Goal: Obtain resource: Obtain resource

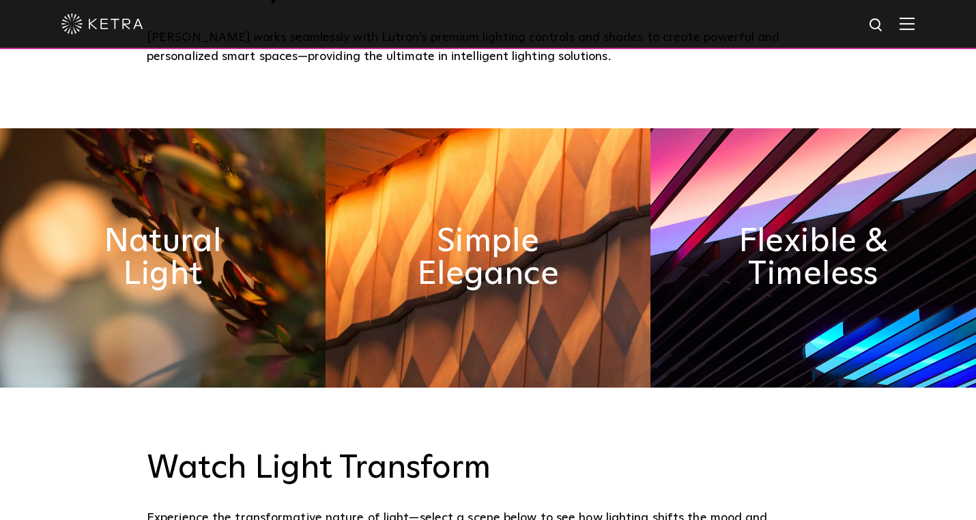
scroll to position [599, 0]
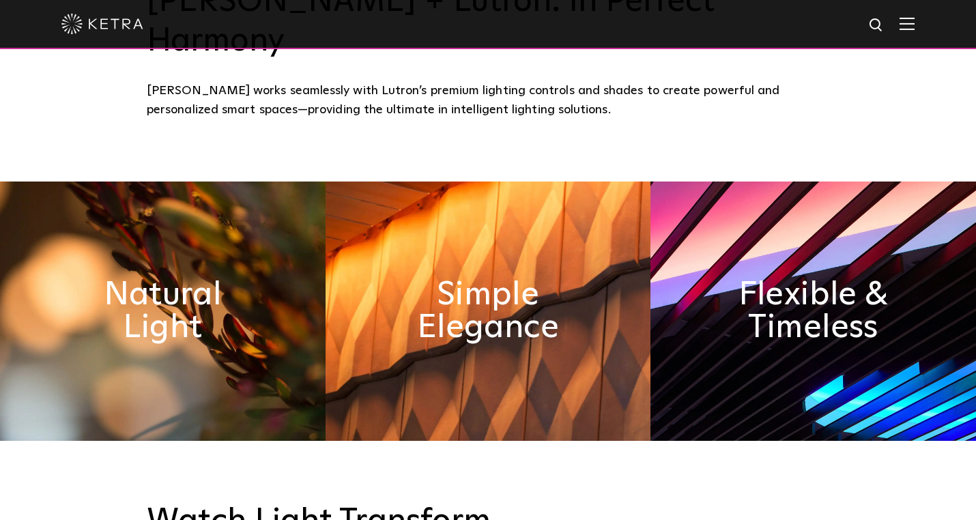
click at [905, 27] on img at bounding box center [907, 23] width 15 height 13
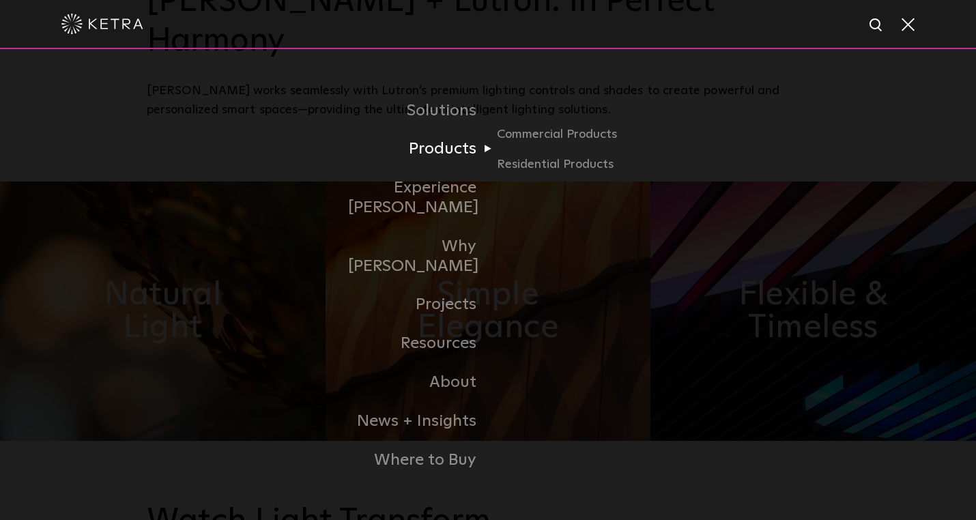
click at [458, 169] on link "Products" at bounding box center [418, 149] width 140 height 39
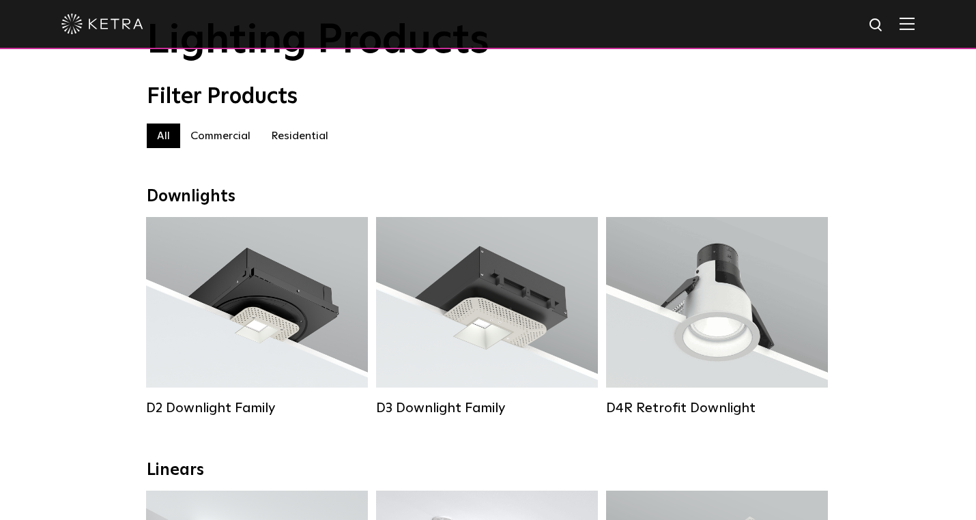
scroll to position [86, 0]
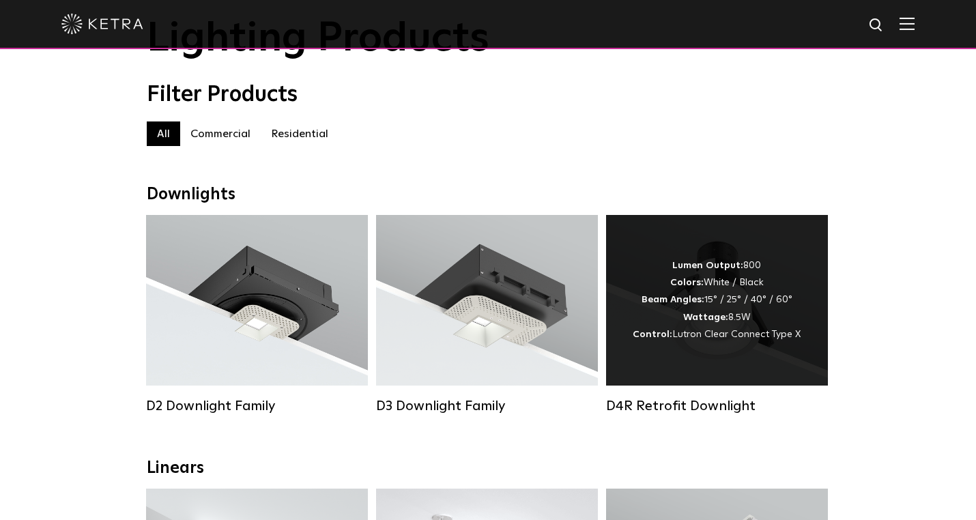
click at [696, 406] on div "D4R Retrofit Downlight" at bounding box center [717, 406] width 222 height 16
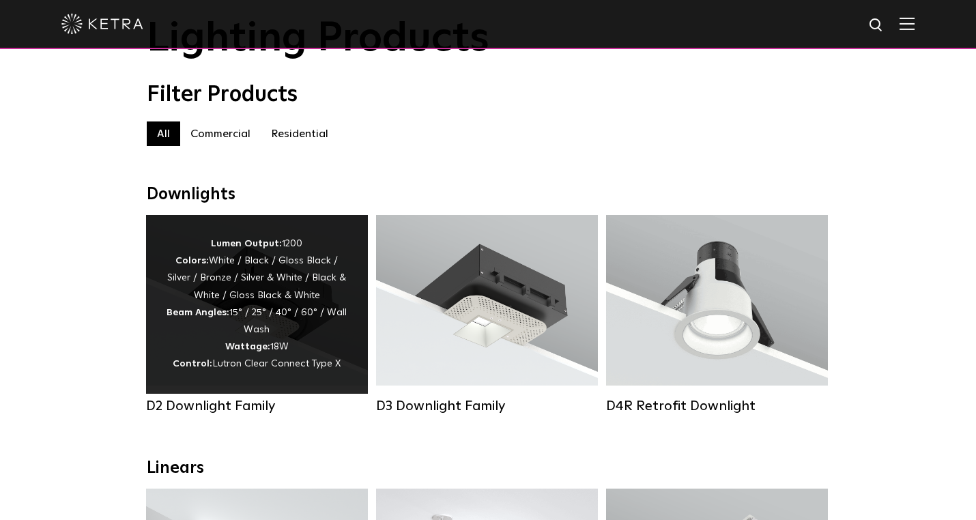
click at [268, 285] on div "Lumen Output: 1200 Colors: White / Black / Gloss Black / Silver / Bronze / Silv…" at bounding box center [257, 305] width 181 height 138
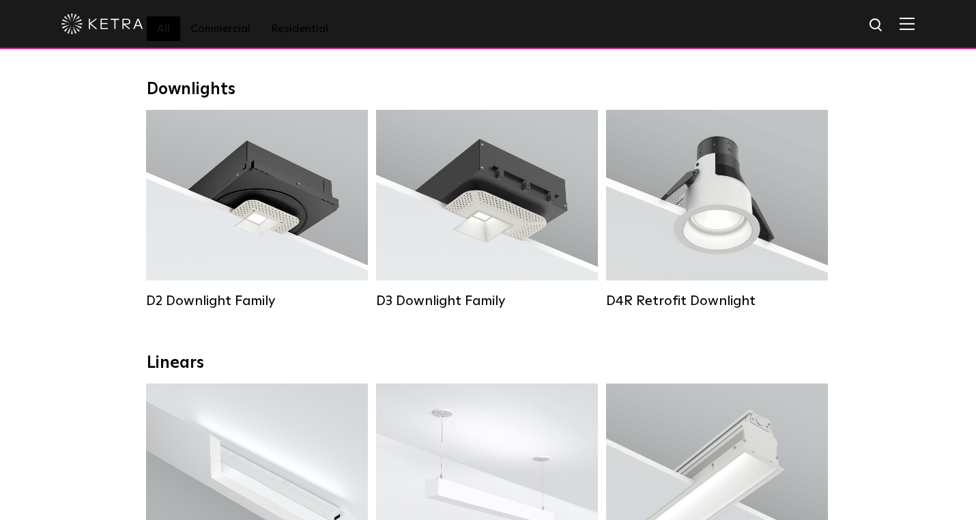
scroll to position [199, 0]
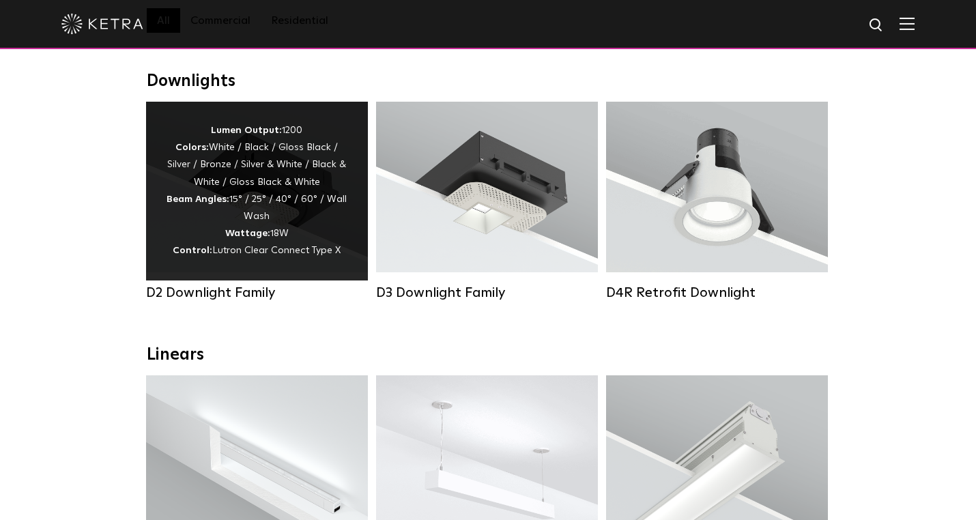
click at [219, 223] on div "Lumen Output: 1200 Colors: White / Black / Gloss Black / Silver / Bronze / Silv…" at bounding box center [257, 191] width 181 height 138
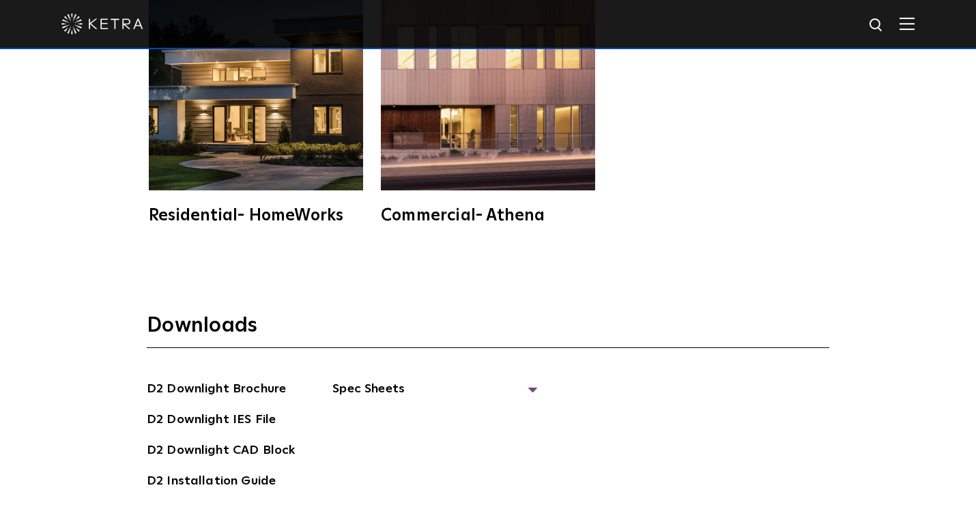
scroll to position [3512, 0]
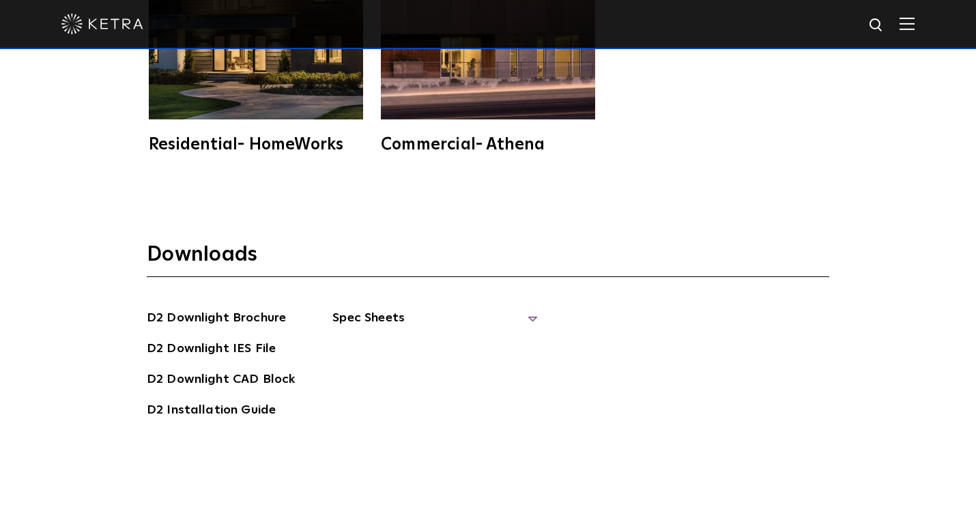
click at [528, 309] on span "Spec Sheets" at bounding box center [434, 324] width 205 height 30
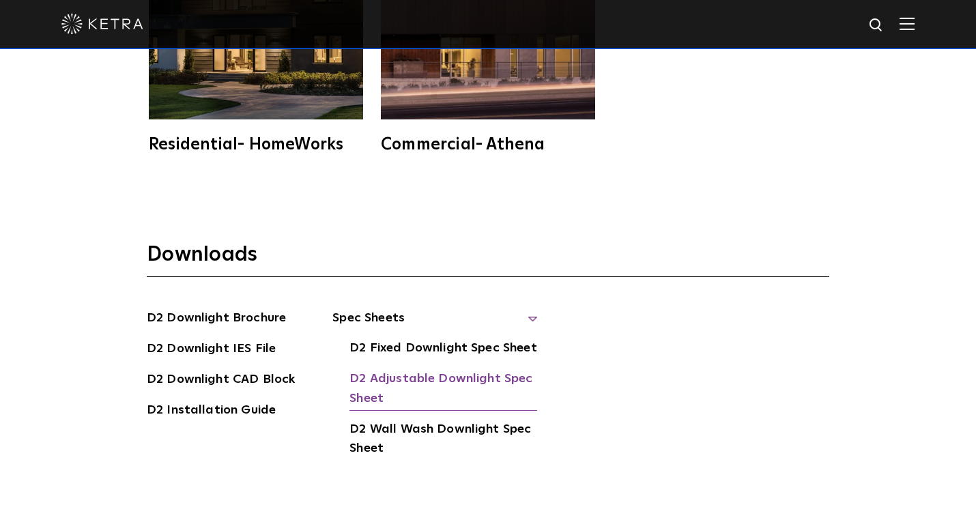
click at [425, 369] on link "D2 Adjustable Downlight Spec Sheet" at bounding box center [444, 390] width 188 height 42
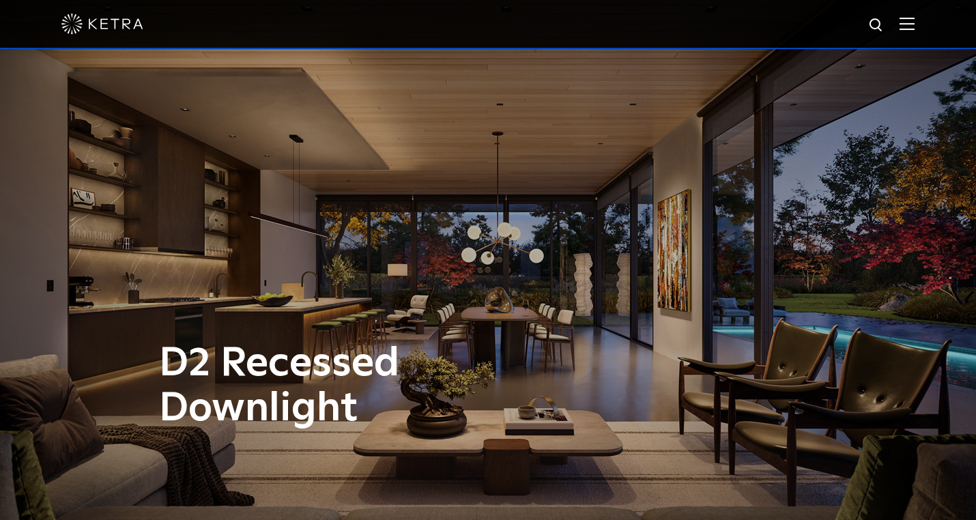
scroll to position [0, 0]
click at [911, 26] on img at bounding box center [907, 23] width 15 height 13
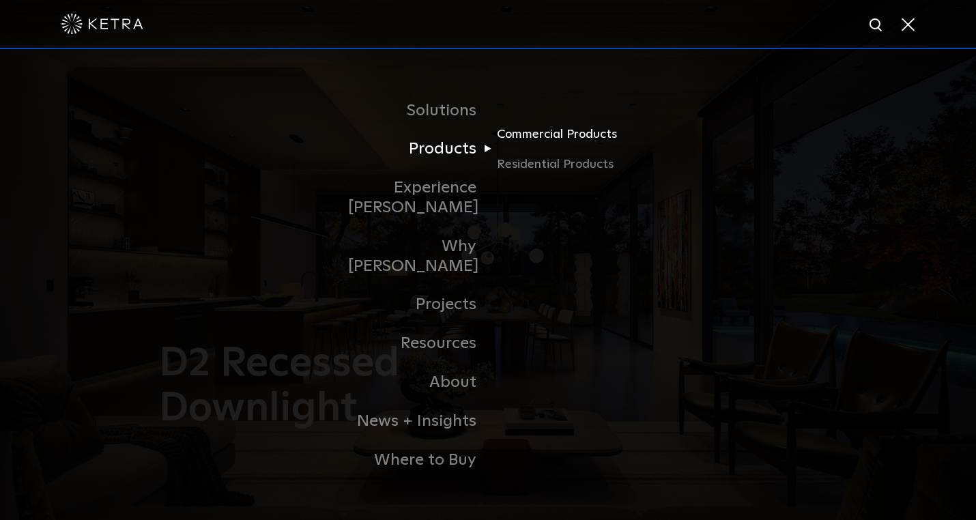
click at [567, 151] on link "Commercial Products" at bounding box center [562, 140] width 131 height 30
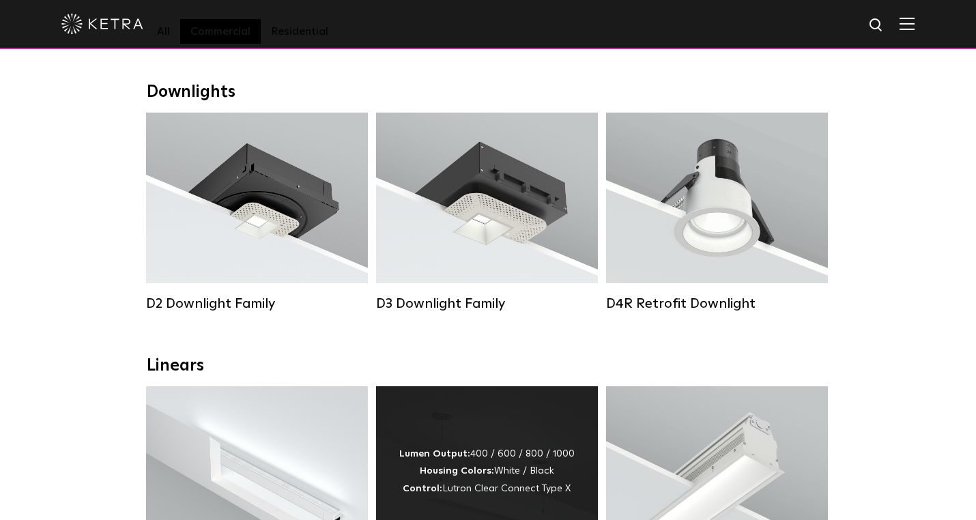
scroll to position [177, 0]
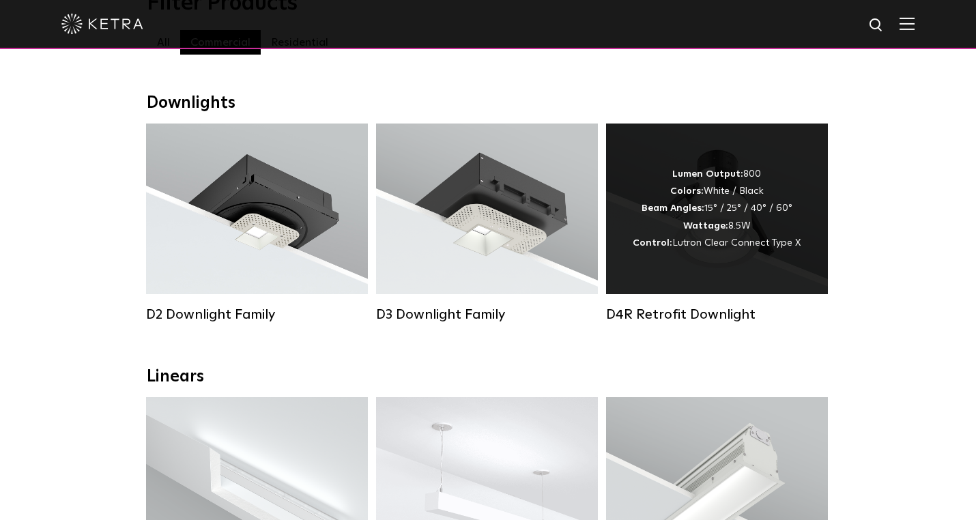
click at [721, 228] on strong "Wattage:" at bounding box center [705, 226] width 45 height 10
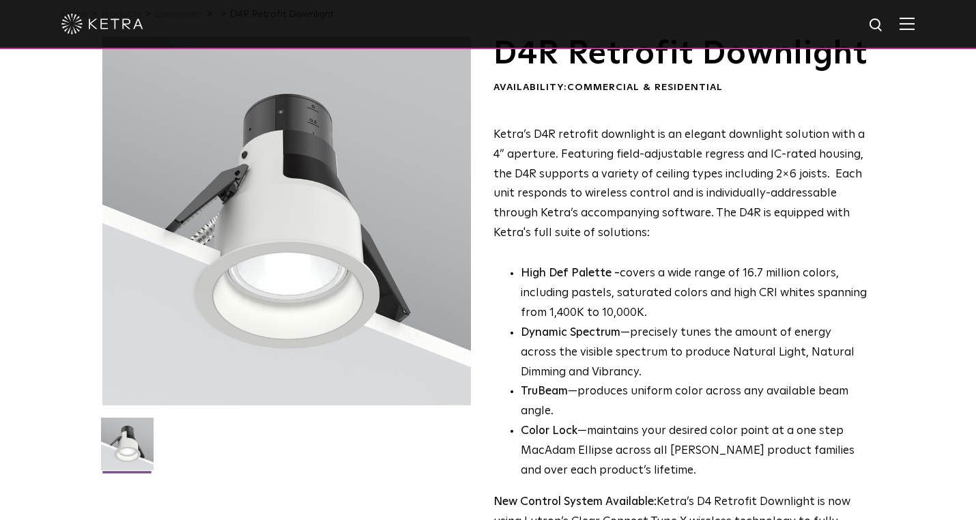
scroll to position [370, 0]
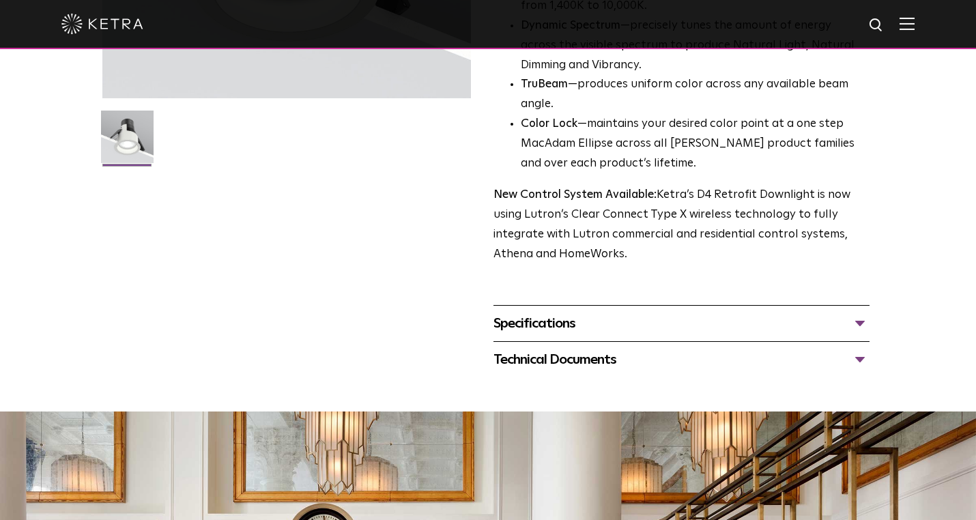
click at [859, 335] on div "Specifications" at bounding box center [682, 324] width 376 height 22
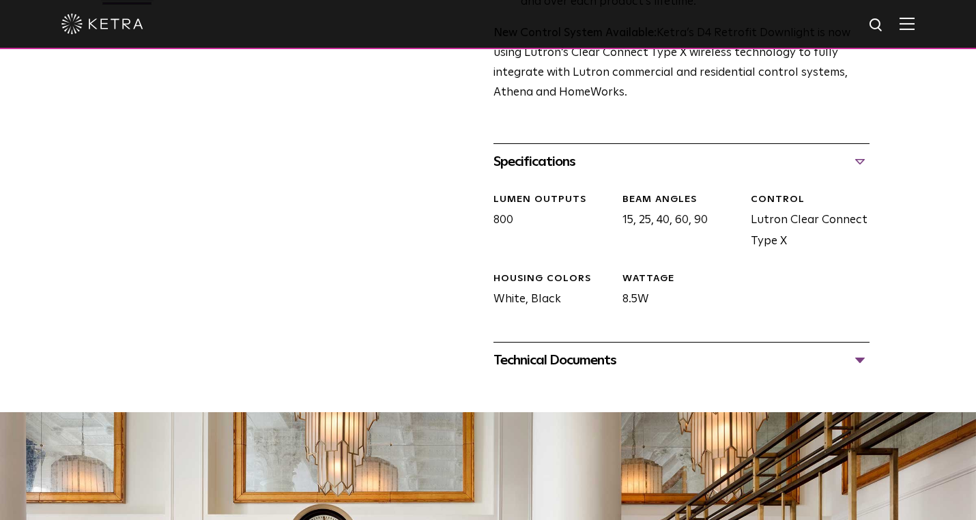
scroll to position [532, 0]
click at [858, 371] on div "Technical Documents" at bounding box center [682, 360] width 376 height 22
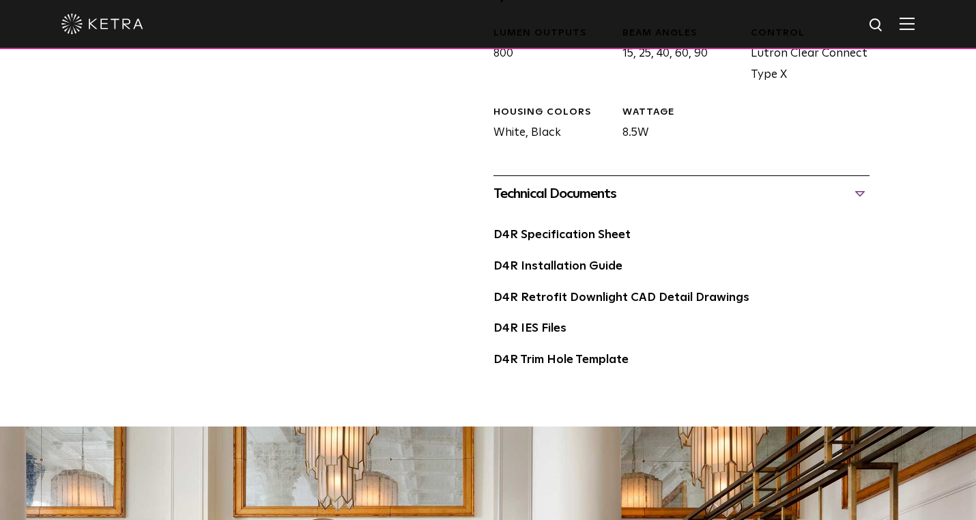
scroll to position [699, 0]
click at [601, 240] on link "D4R Specification Sheet" at bounding box center [562, 235] width 137 height 12
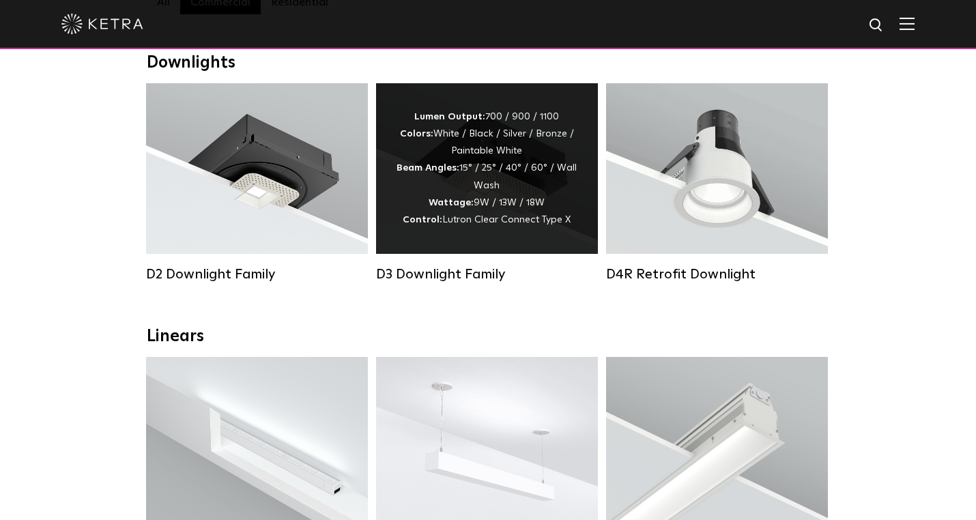
scroll to position [268, 0]
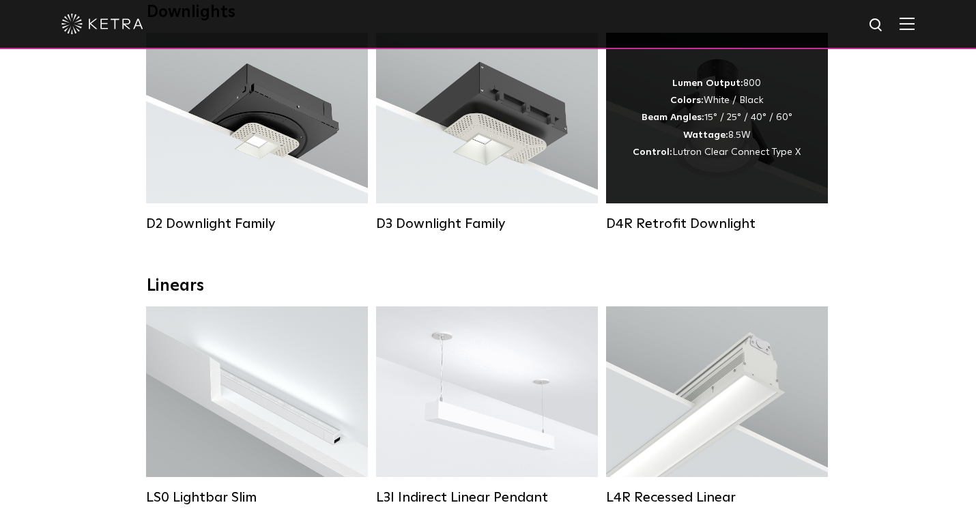
click at [712, 141] on div "Lumen Output: 800 Colors: White / Black Beam Angles: 15° / 25° / 40° / 60° Watt…" at bounding box center [717, 118] width 168 height 86
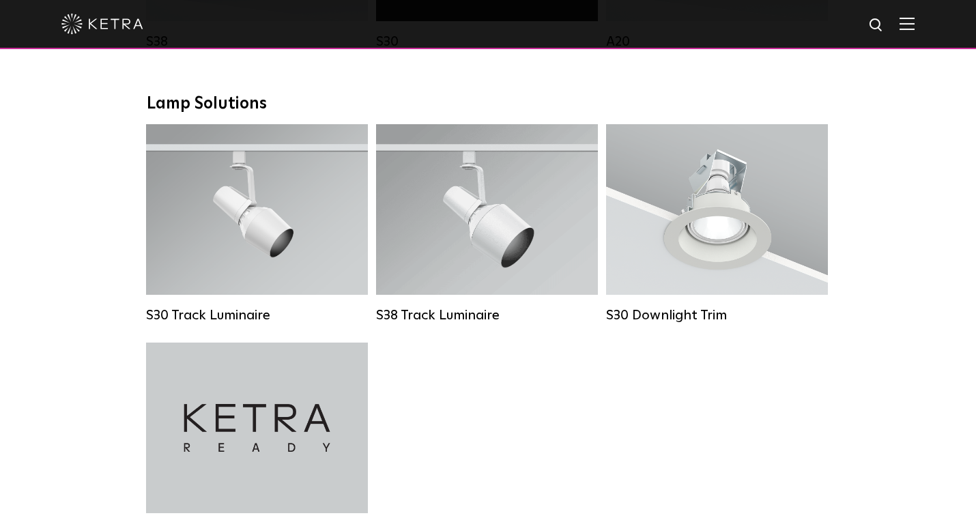
scroll to position [1219, 0]
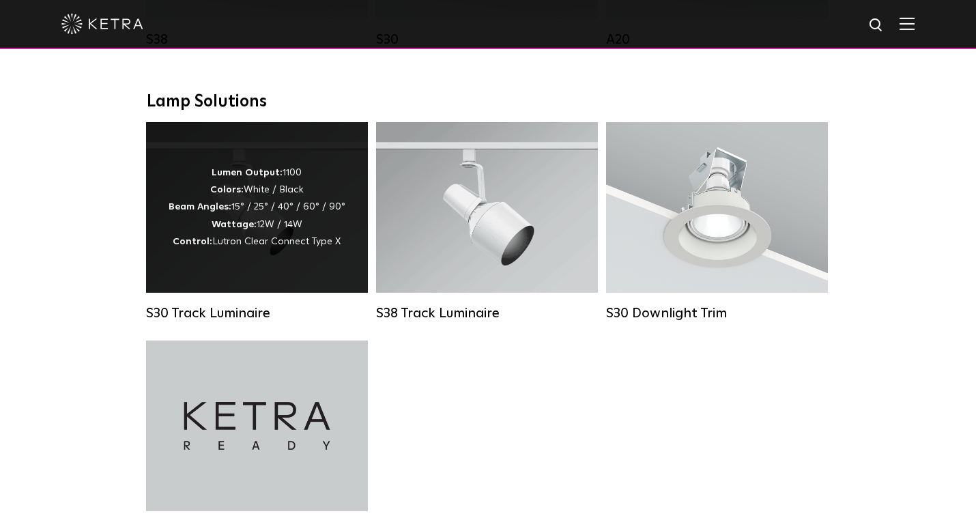
click at [264, 232] on div "Lumen Output: 1100 Colors: White / Black Beam Angles: 15° / 25° / 40° / 60° / 9…" at bounding box center [257, 208] width 177 height 86
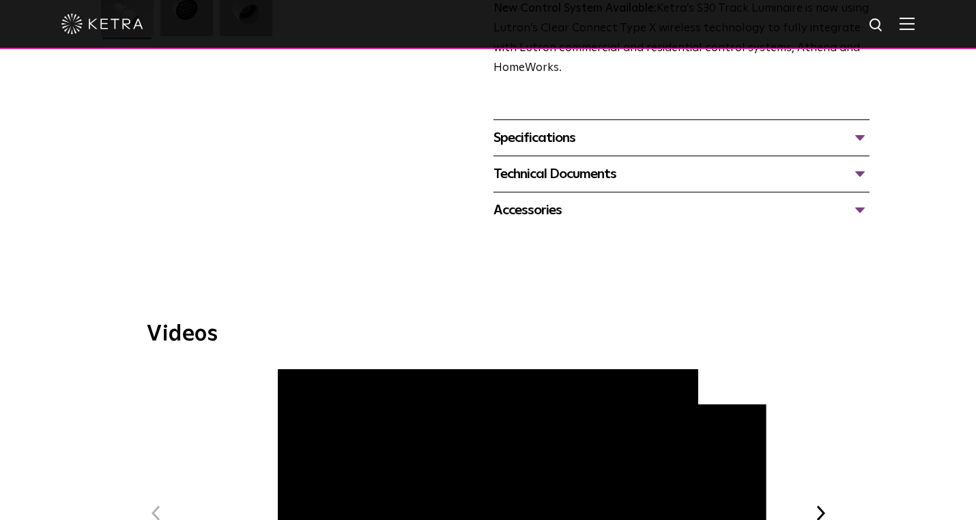
scroll to position [390, 0]
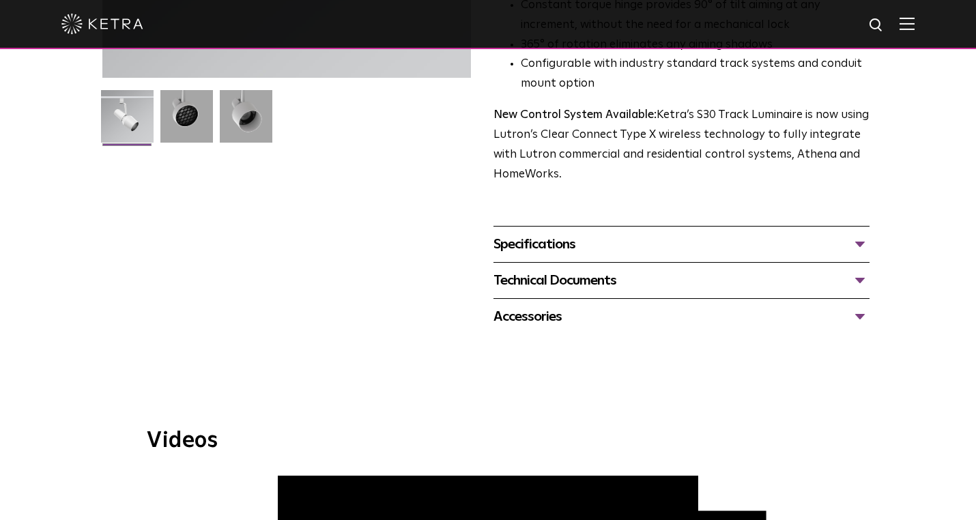
click at [861, 233] on div "Specifications" at bounding box center [682, 244] width 376 height 22
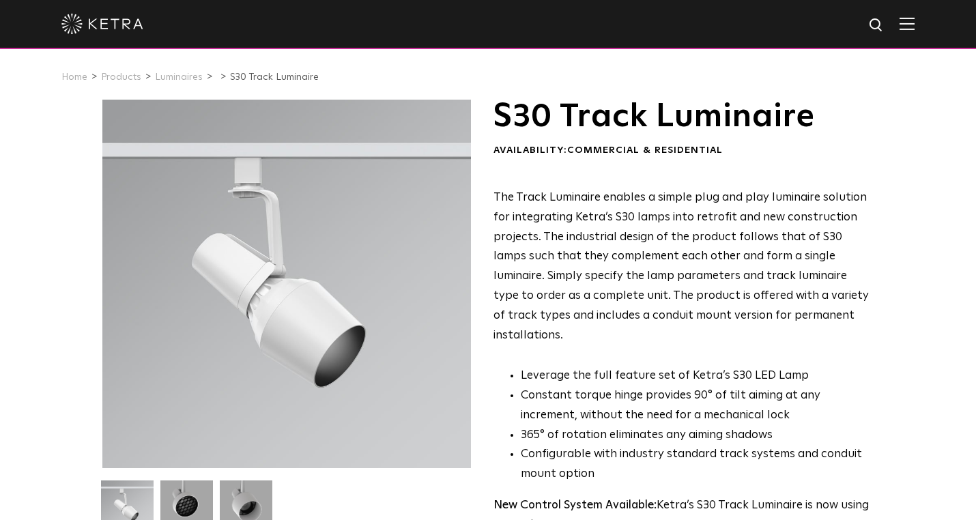
scroll to position [0, 0]
click at [112, 78] on link "Products" at bounding box center [121, 77] width 40 height 10
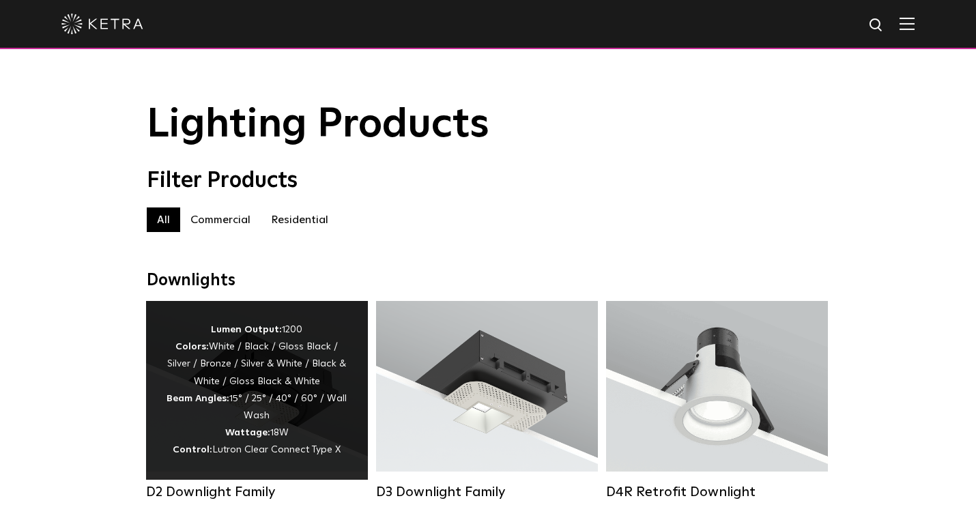
click at [276, 374] on div "Lumen Output: 1200 Colors: White / Black / Gloss Black / Silver / Bronze / Silv…" at bounding box center [257, 391] width 181 height 138
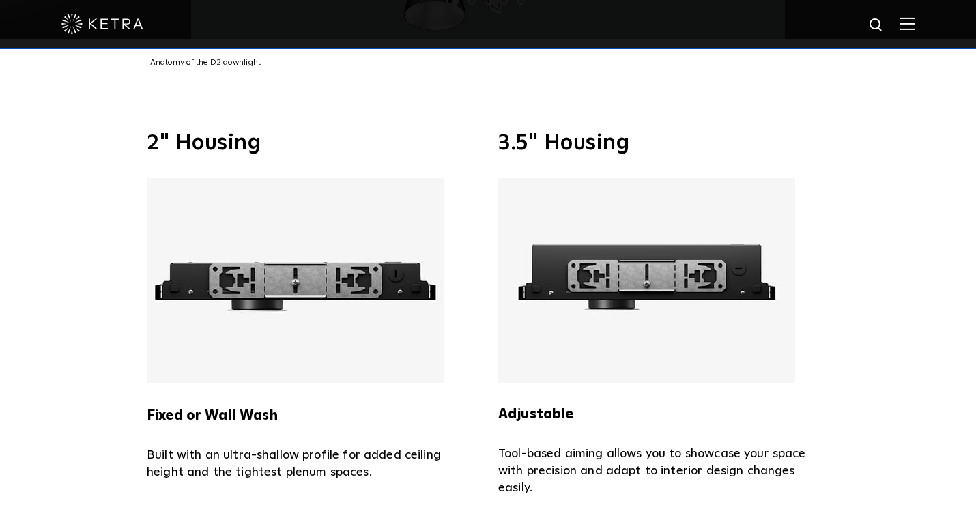
scroll to position [2703, 0]
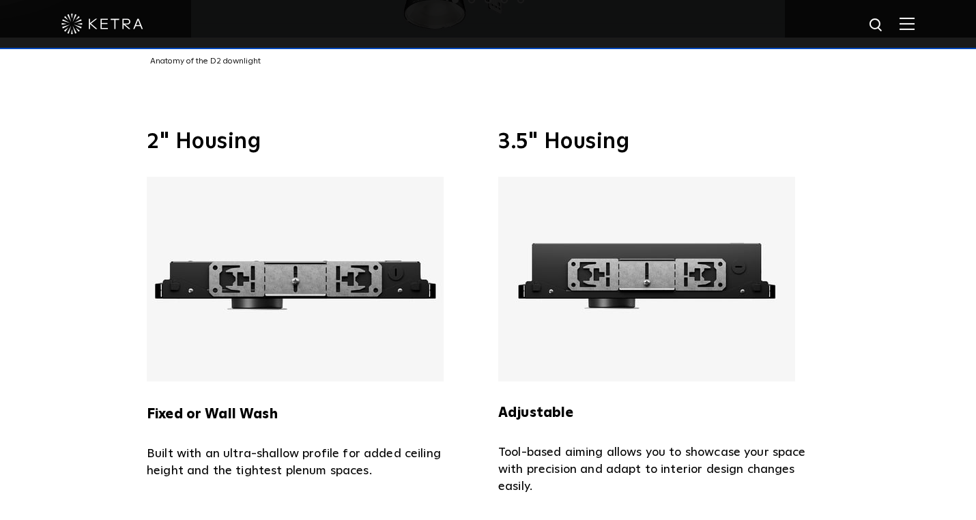
click at [668, 260] on img at bounding box center [646, 279] width 297 height 205
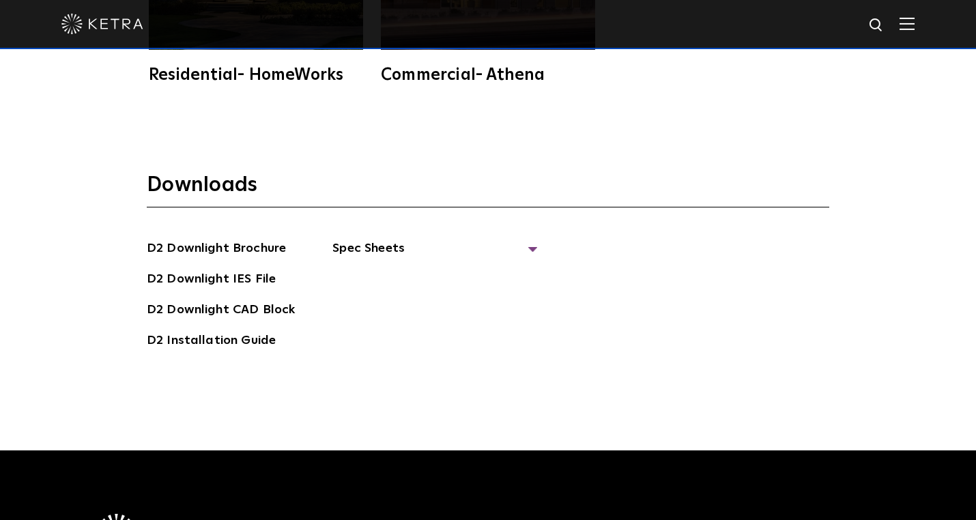
scroll to position [3604, 0]
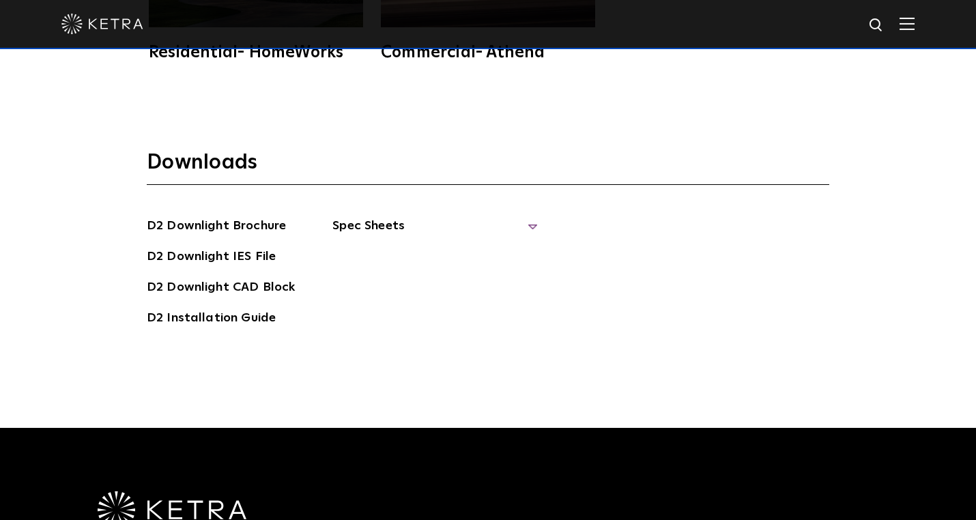
click at [529, 216] on span "Spec Sheets" at bounding box center [434, 231] width 205 height 30
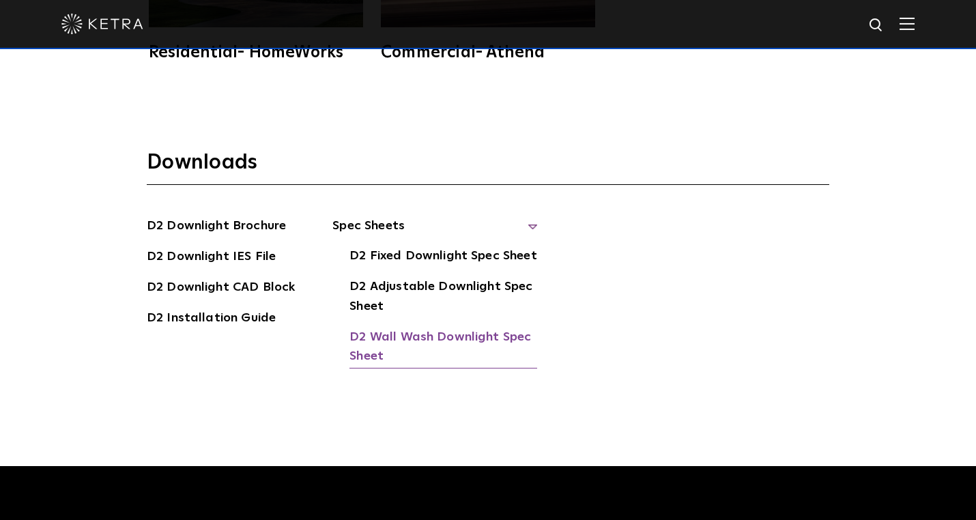
click at [440, 328] on link "D2 Wall Wash Downlight Spec Sheet" at bounding box center [444, 349] width 188 height 42
